Goal: Find specific page/section: Find specific page/section

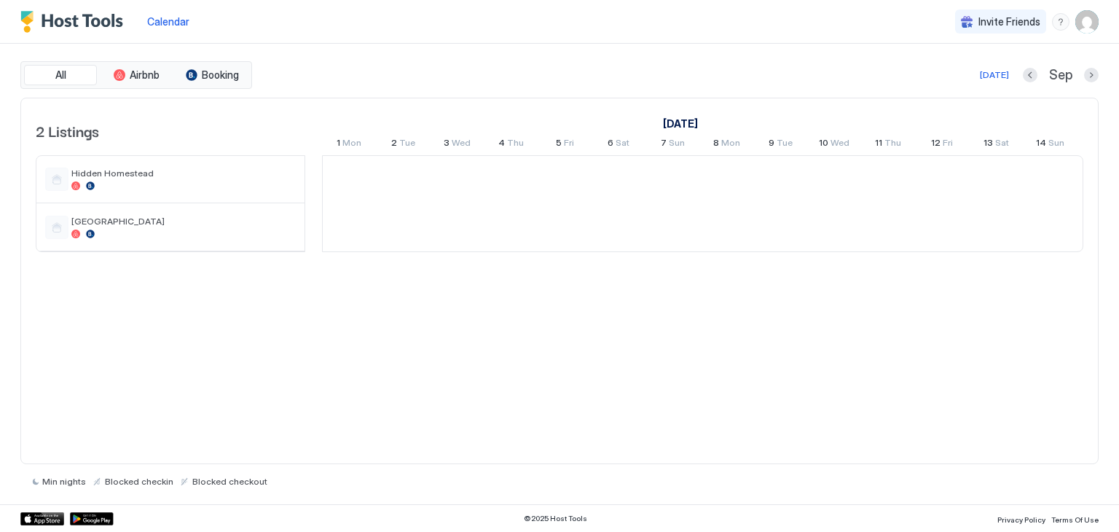
scroll to position [0, 809]
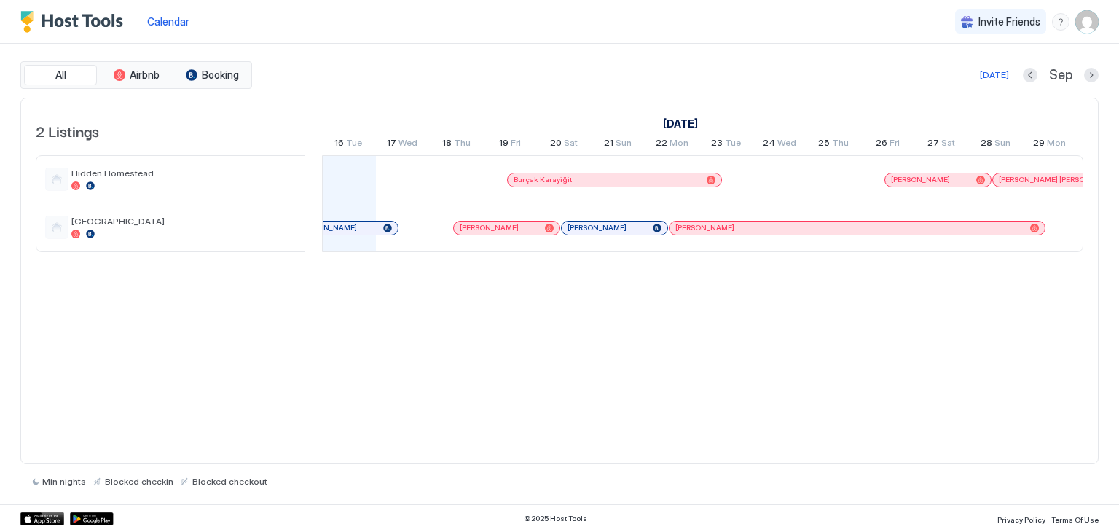
click at [175, 21] on span "Calendar" at bounding box center [168, 21] width 42 height 12
click at [170, 21] on span "Calendar" at bounding box center [168, 21] width 42 height 12
click at [73, 20] on img "Host Tools Logo" at bounding box center [74, 22] width 109 height 22
click at [1087, 31] on img "User profile" at bounding box center [1086, 21] width 23 height 23
click at [986, 309] on div at bounding box center [559, 266] width 1119 height 532
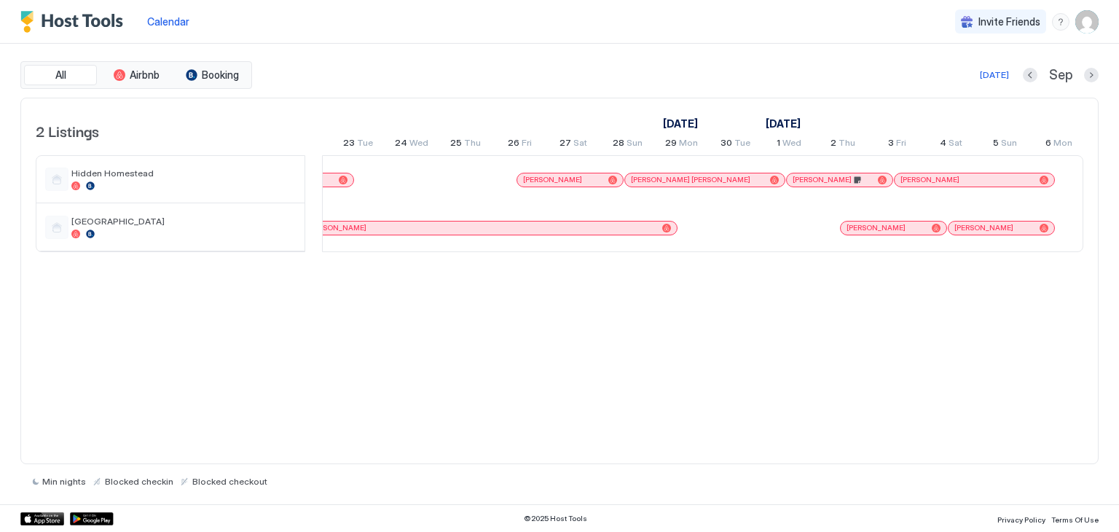
scroll to position [0, 0]
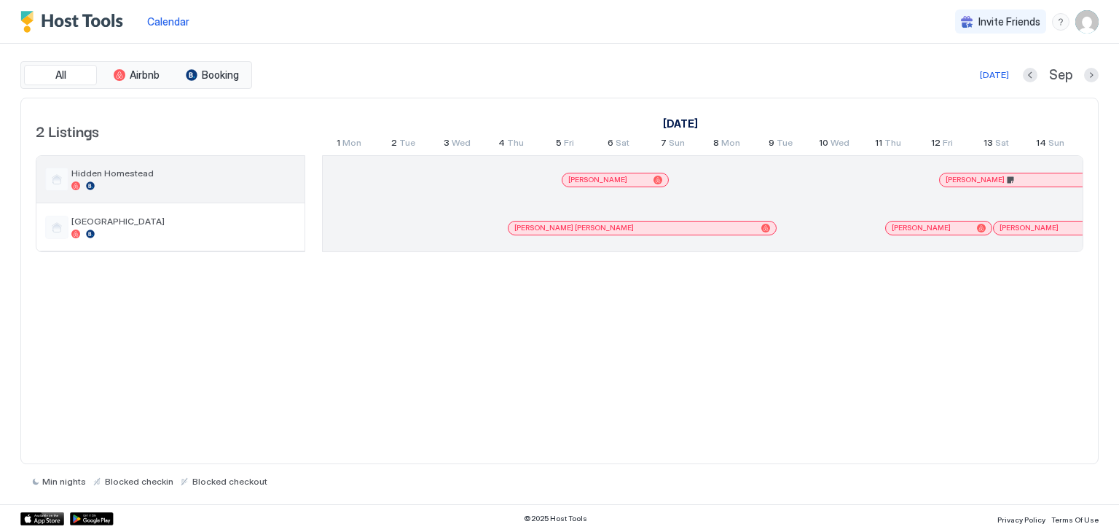
click at [57, 178] on div at bounding box center [56, 179] width 23 height 23
click at [122, 177] on span "Hidden Homestead" at bounding box center [183, 173] width 224 height 11
click at [184, 183] on div at bounding box center [183, 185] width 224 height 9
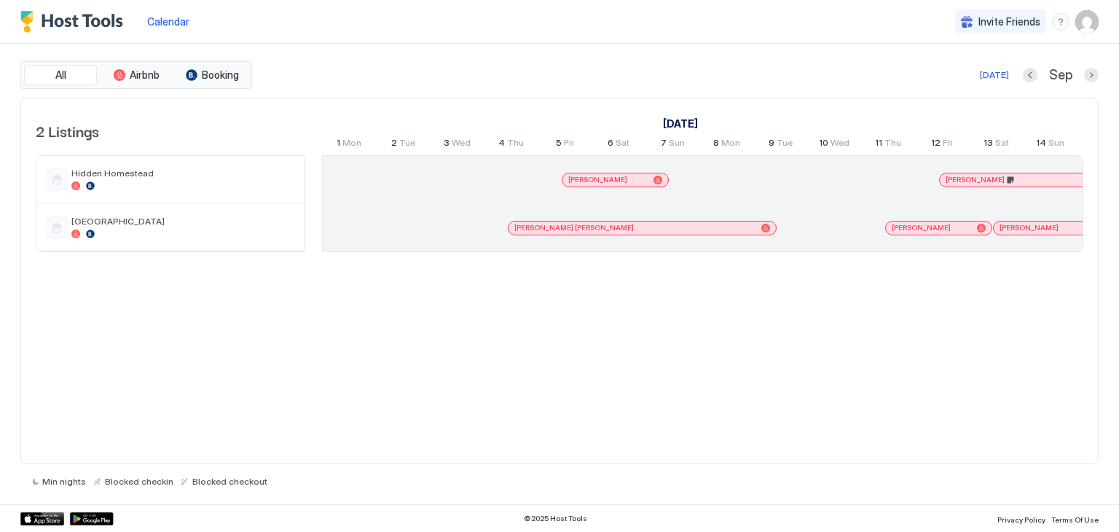
click at [3, 288] on div "All Airbnb Booking [DATE] [DATE] Listings [DATE] [DATE] [DATE] 12 Tue 13 Wed 14…" at bounding box center [559, 274] width 1119 height 460
